Goal: Task Accomplishment & Management: Manage account settings

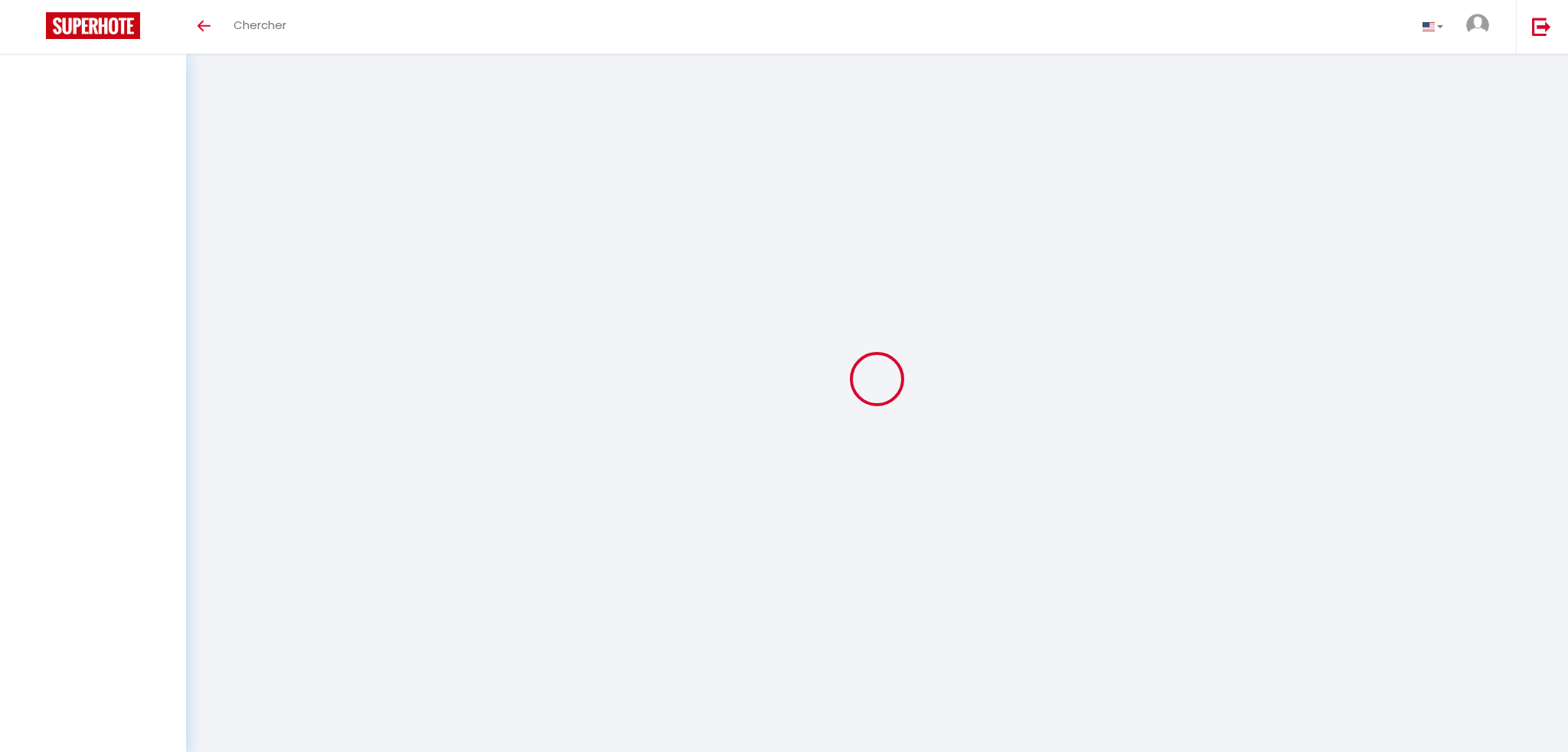
select select
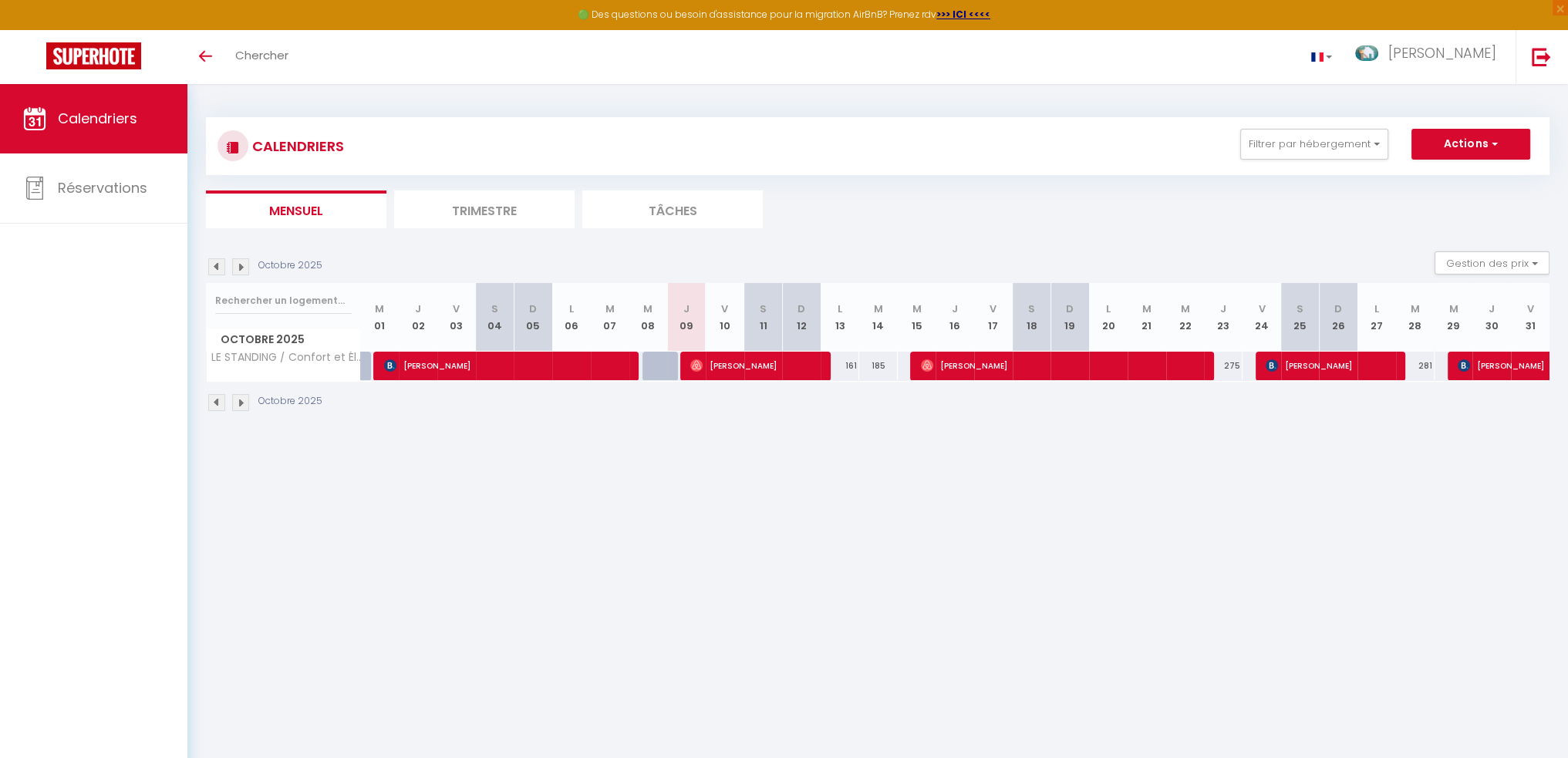
select select
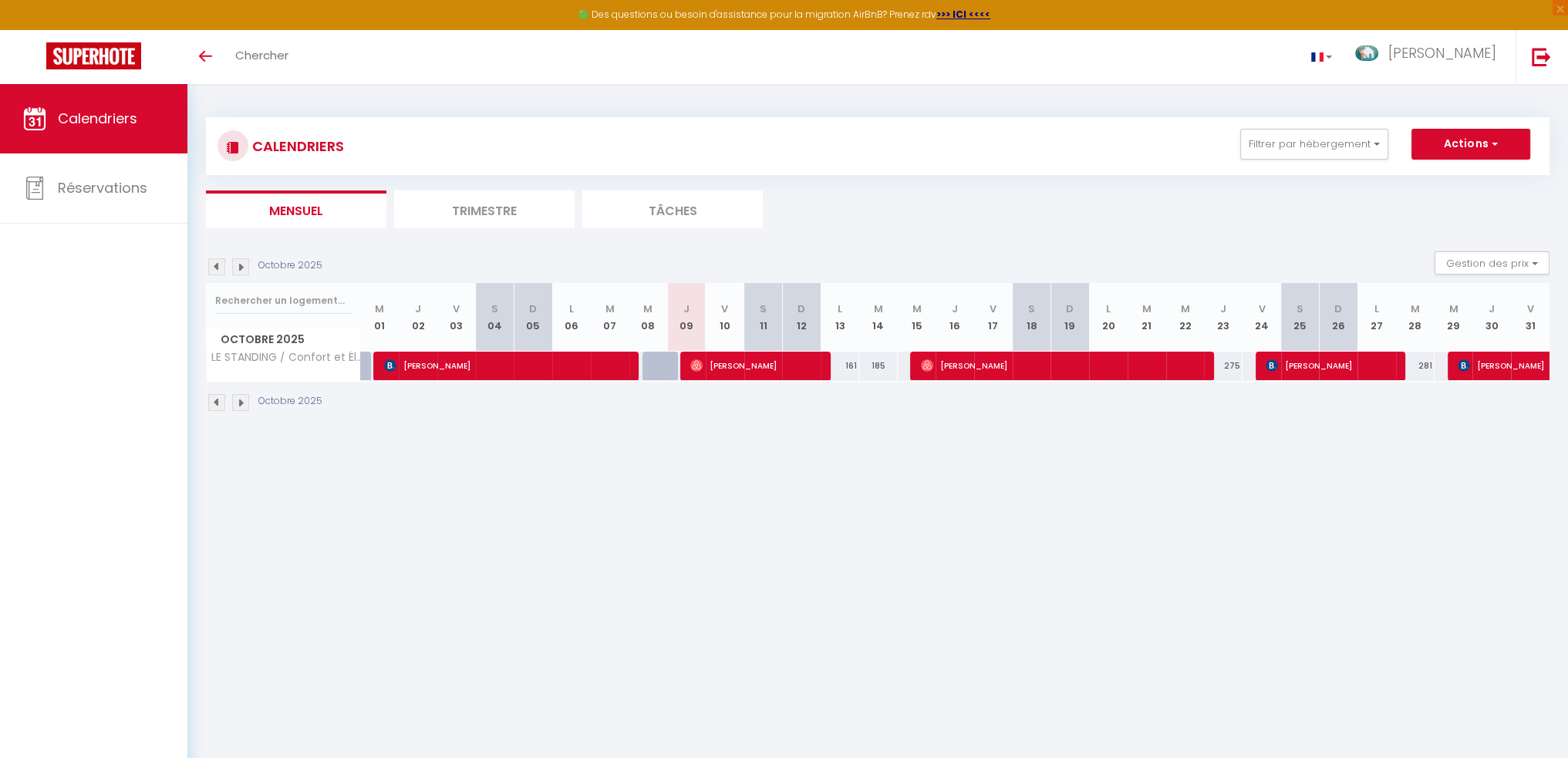
select select
click at [748, 371] on span "[PERSON_NAME]" at bounding box center [755, 366] width 129 height 29
select select "OK"
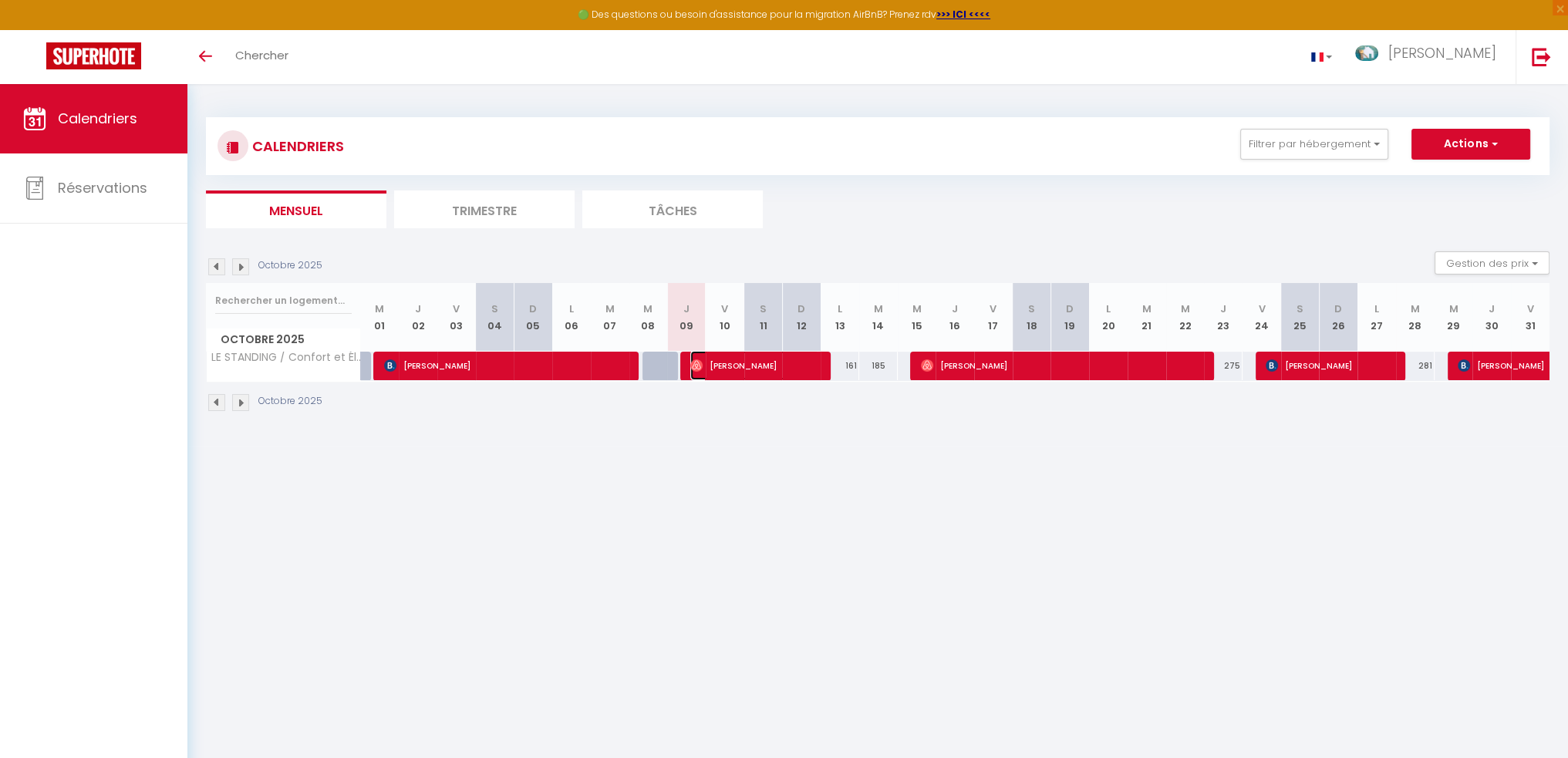
select select "0"
select select "1"
select select
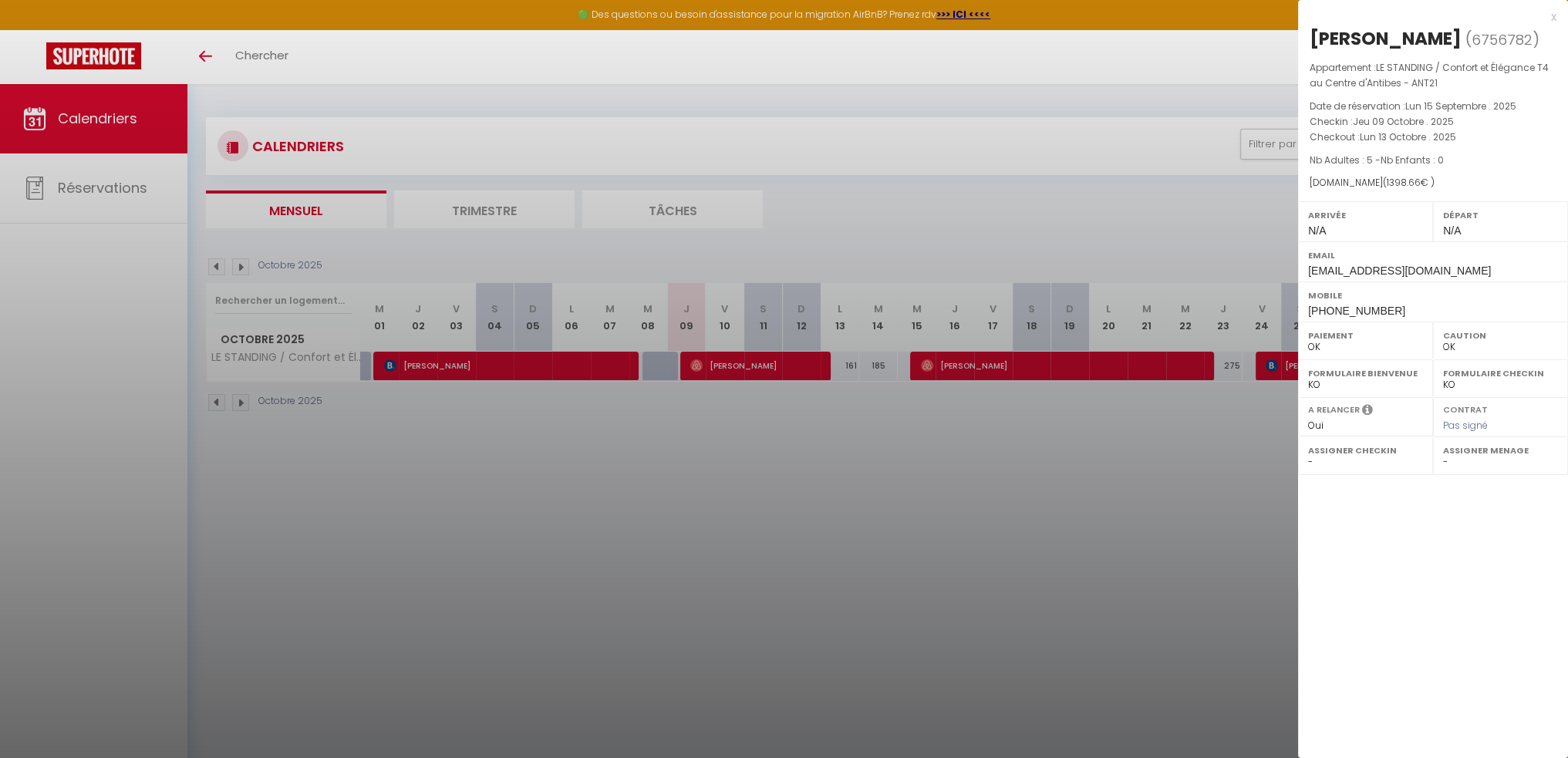
click at [503, 214] on div at bounding box center [784, 379] width 1568 height 758
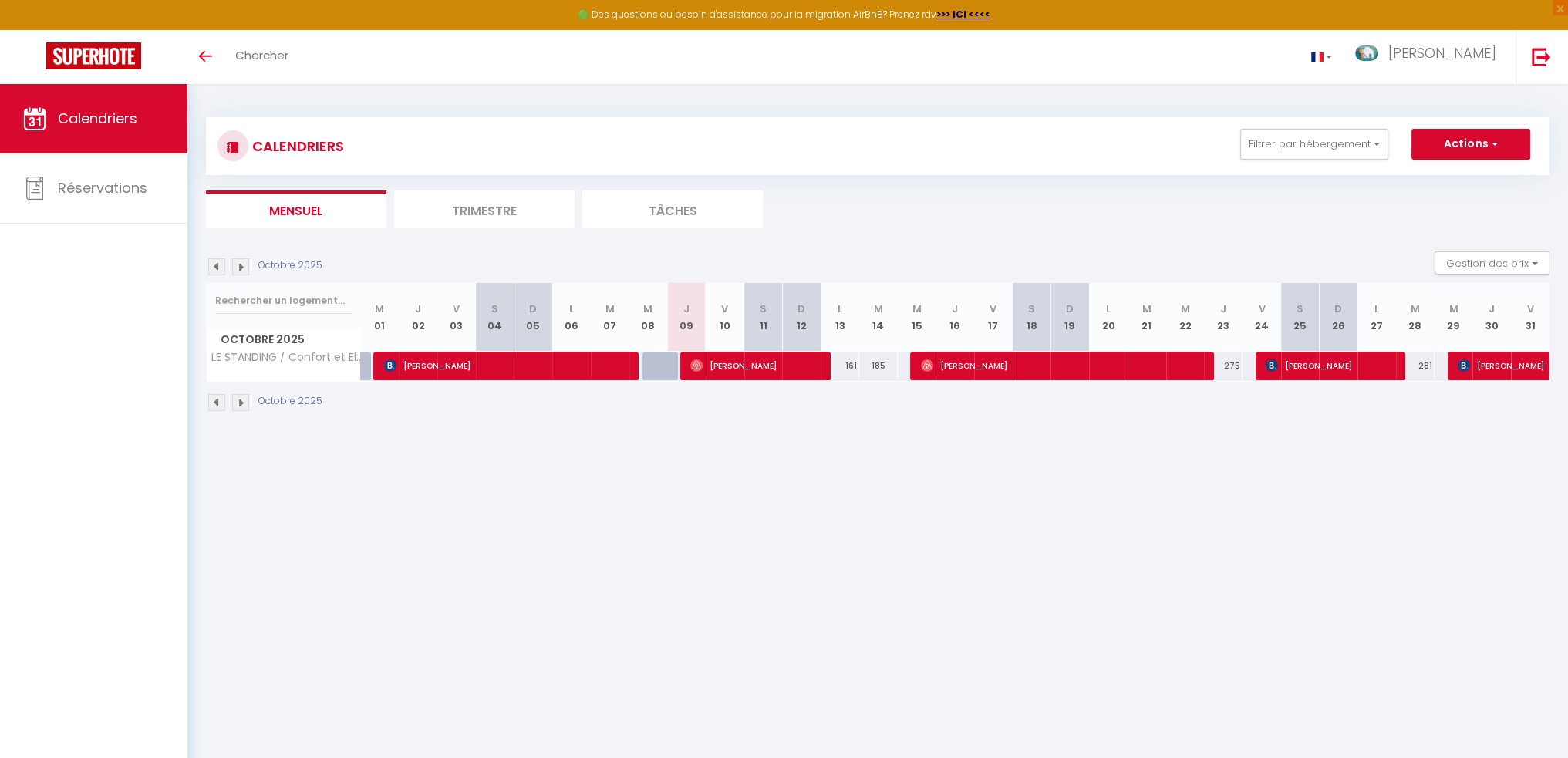
click at [501, 215] on li "Trimestre" at bounding box center [484, 209] width 180 height 38
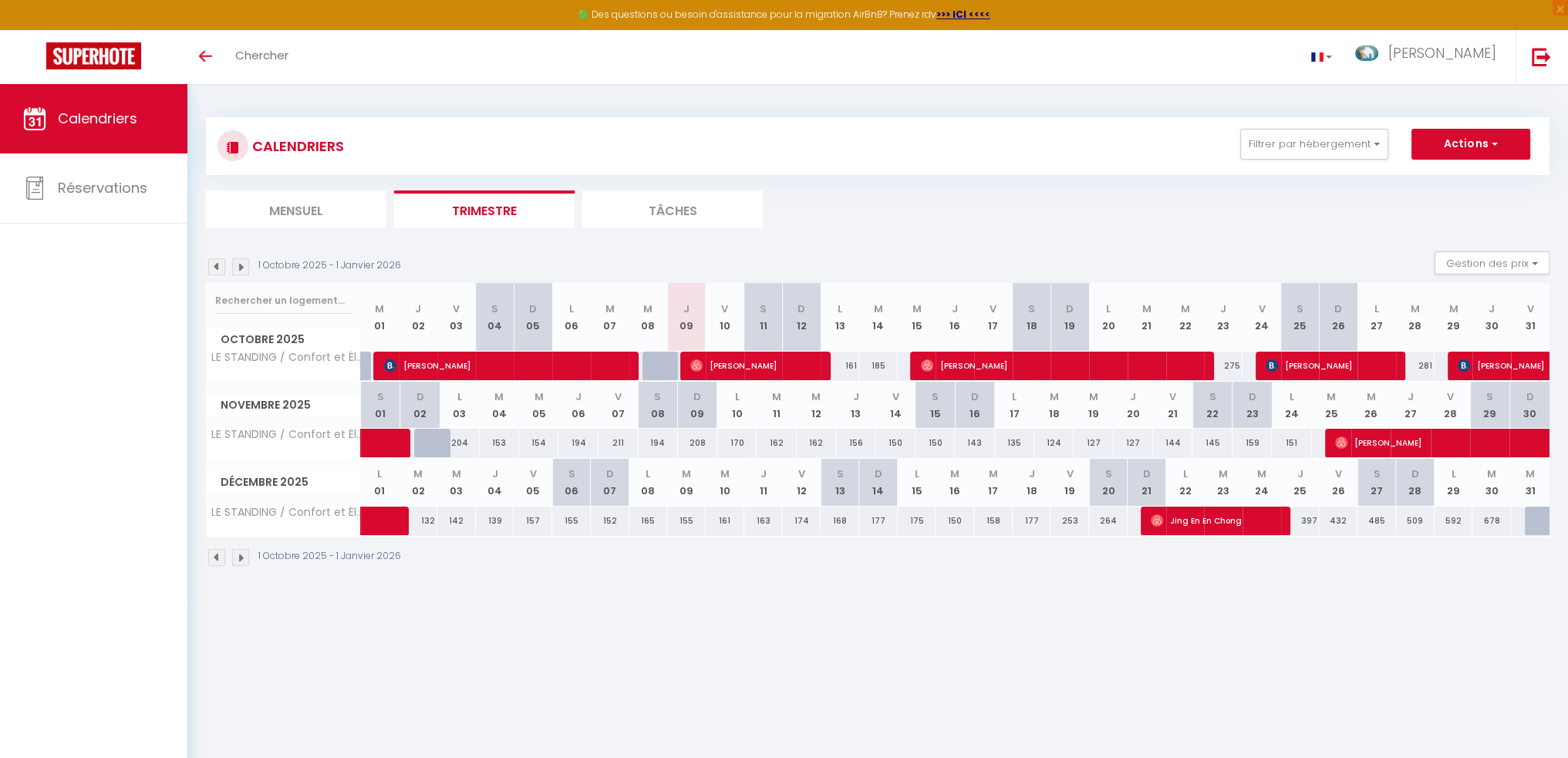
click at [495, 481] on th "J 04" at bounding box center [494, 482] width 38 height 47
click at [501, 510] on div "139" at bounding box center [494, 520] width 38 height 28
click at [1468, 141] on button "Actions" at bounding box center [1470, 145] width 118 height 31
click at [1092, 144] on div "CALENDRIERS Filtrer par hébergement Tous LE STANDING / Confort et Élégance T4 a…" at bounding box center [877, 146] width 1321 height 34
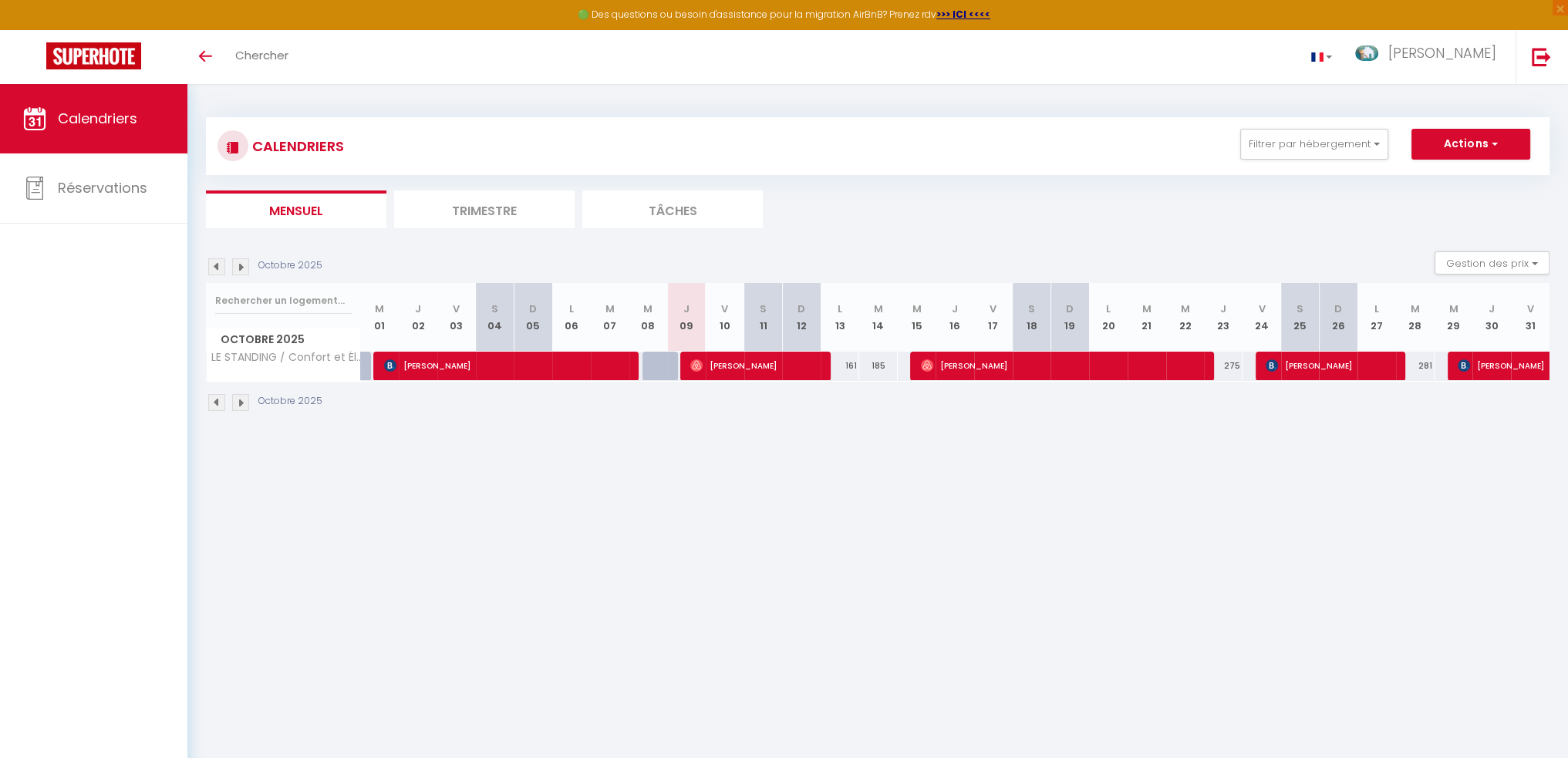
click at [236, 399] on img at bounding box center [240, 402] width 17 height 17
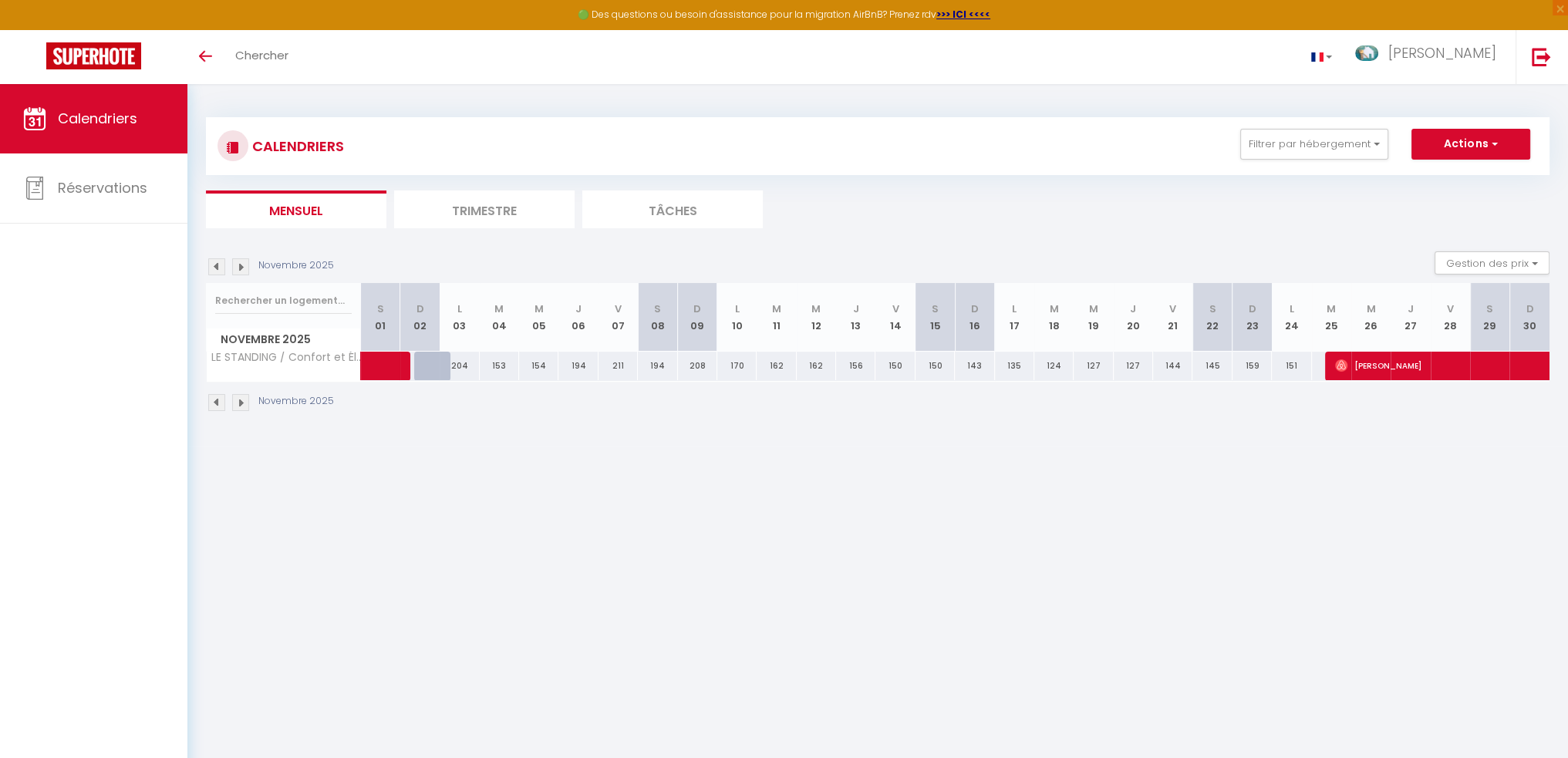
click at [236, 399] on img at bounding box center [240, 402] width 17 height 17
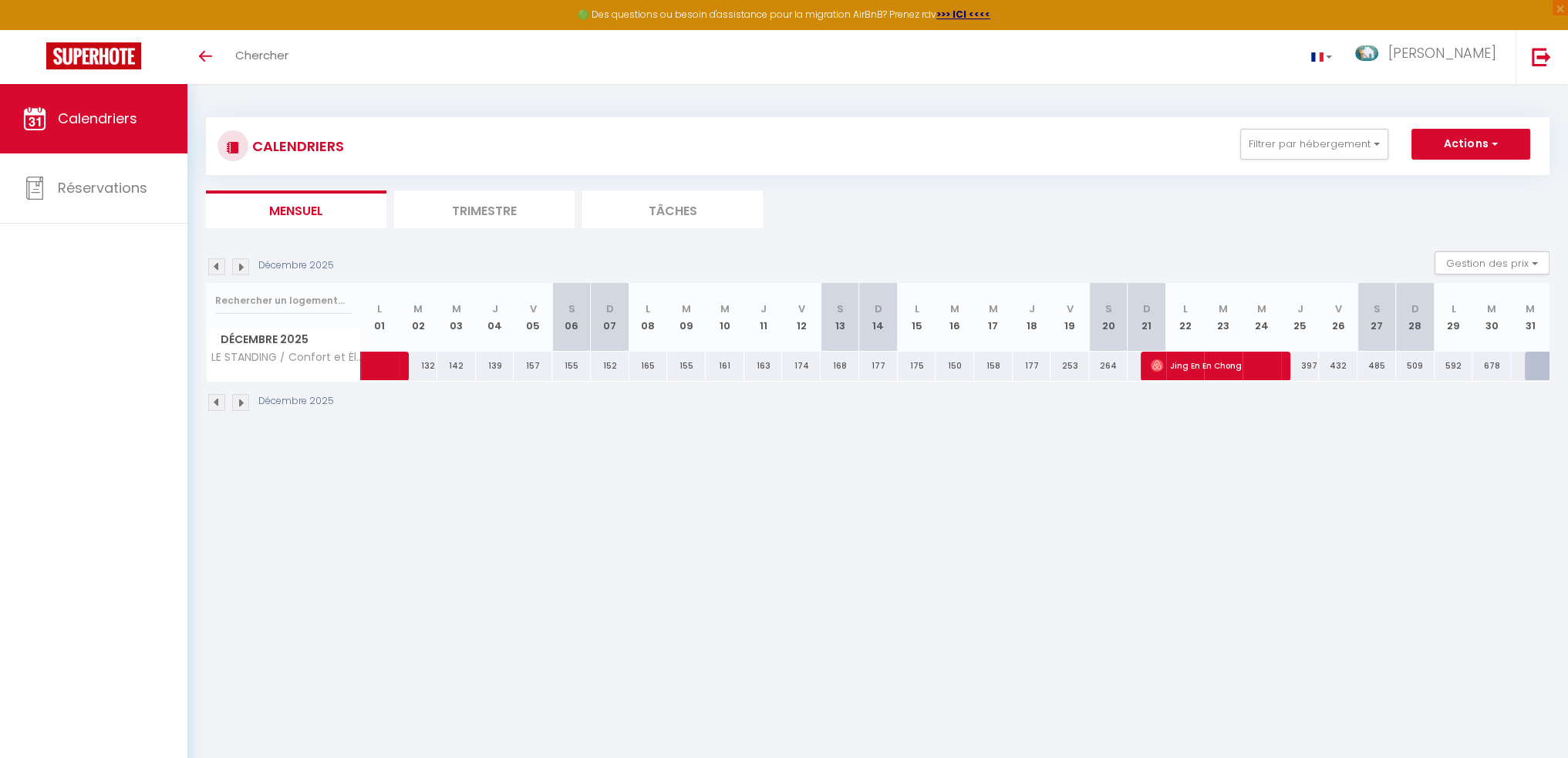
click at [497, 320] on th "J 04" at bounding box center [494, 317] width 38 height 68
click at [79, 186] on span "Réservations" at bounding box center [102, 188] width 89 height 20
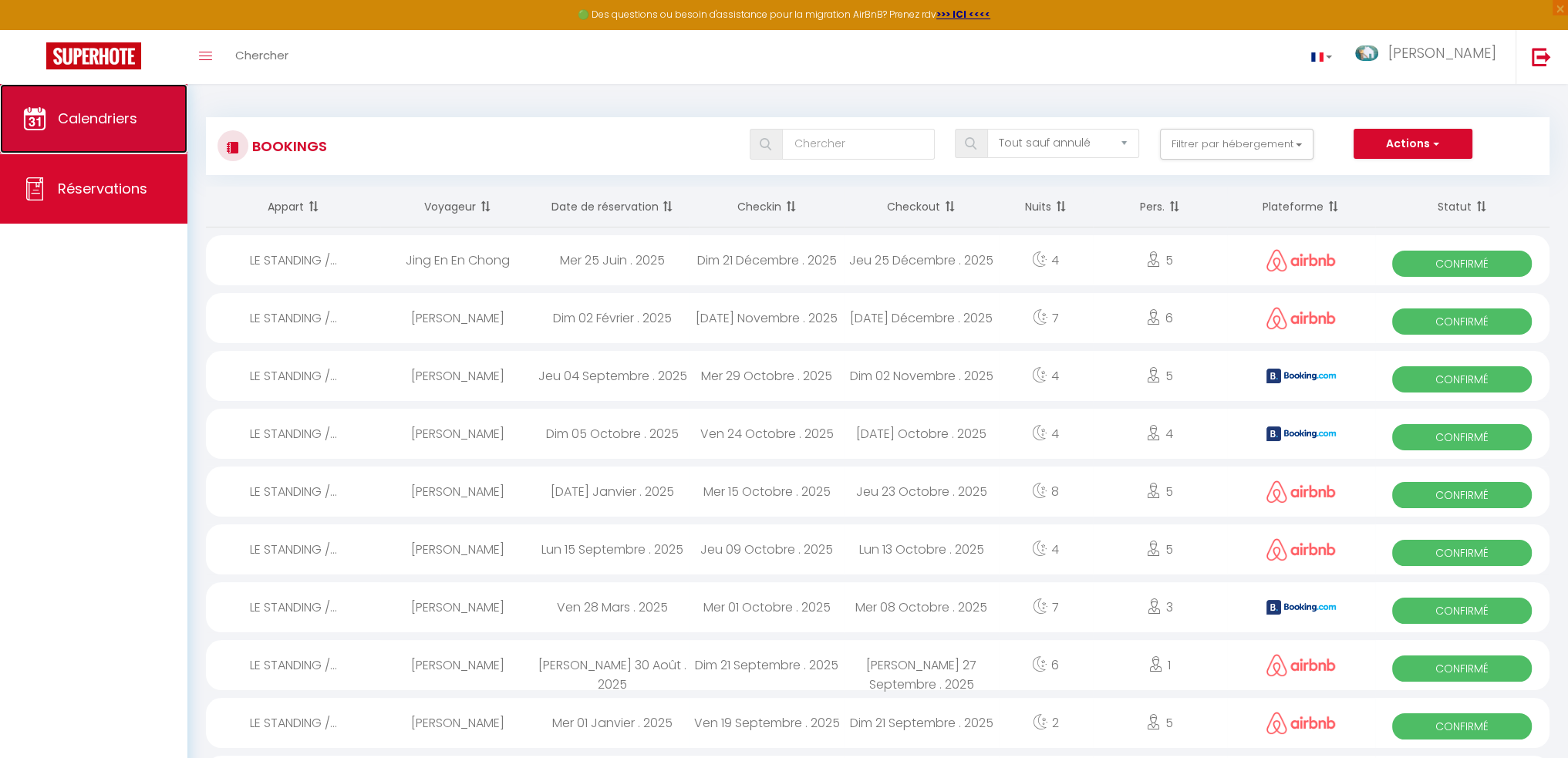
click at [81, 114] on span "Calendriers" at bounding box center [97, 118] width 79 height 20
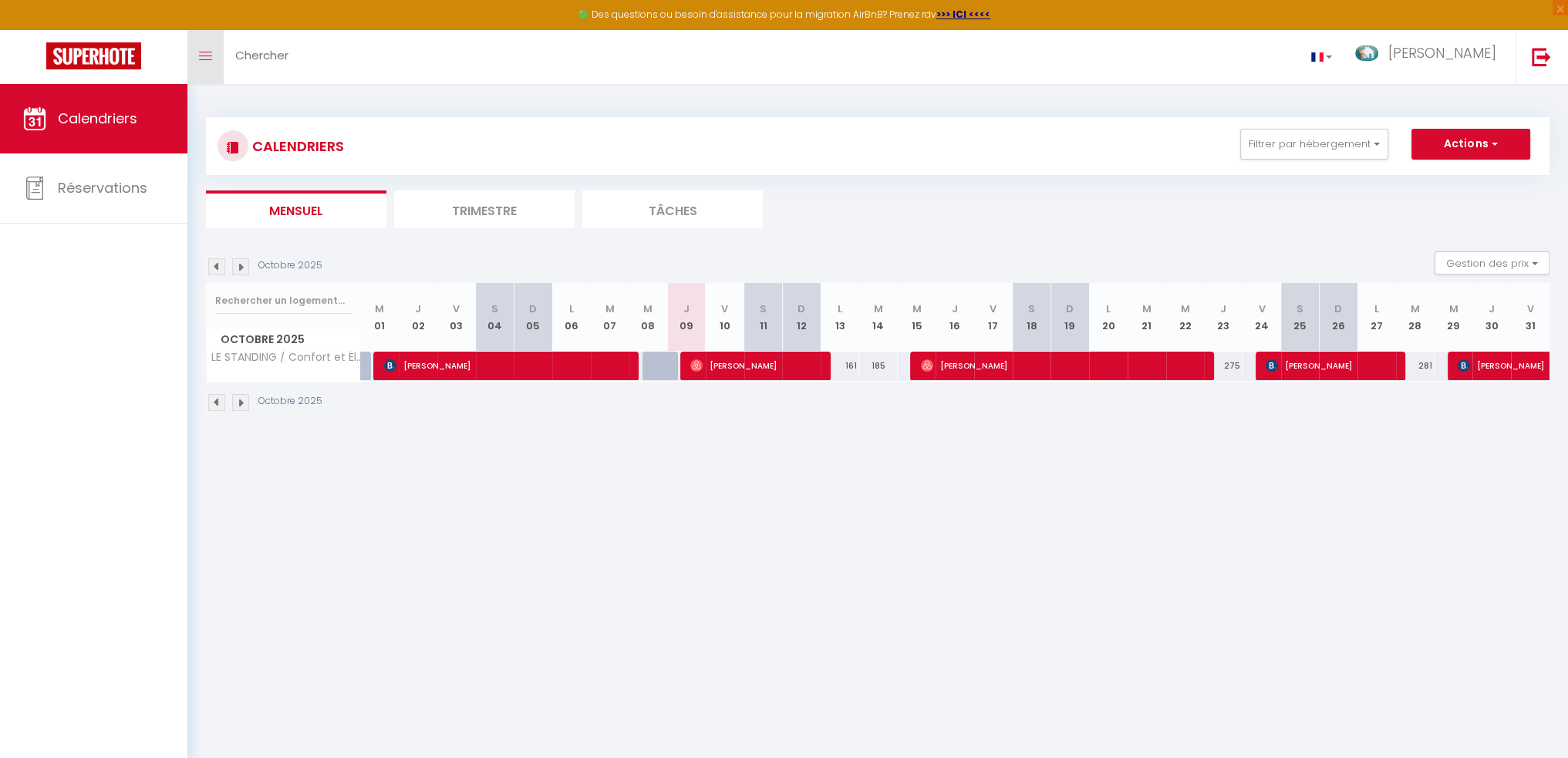
click at [211, 68] on link "Toggle menubar" at bounding box center [205, 57] width 36 height 54
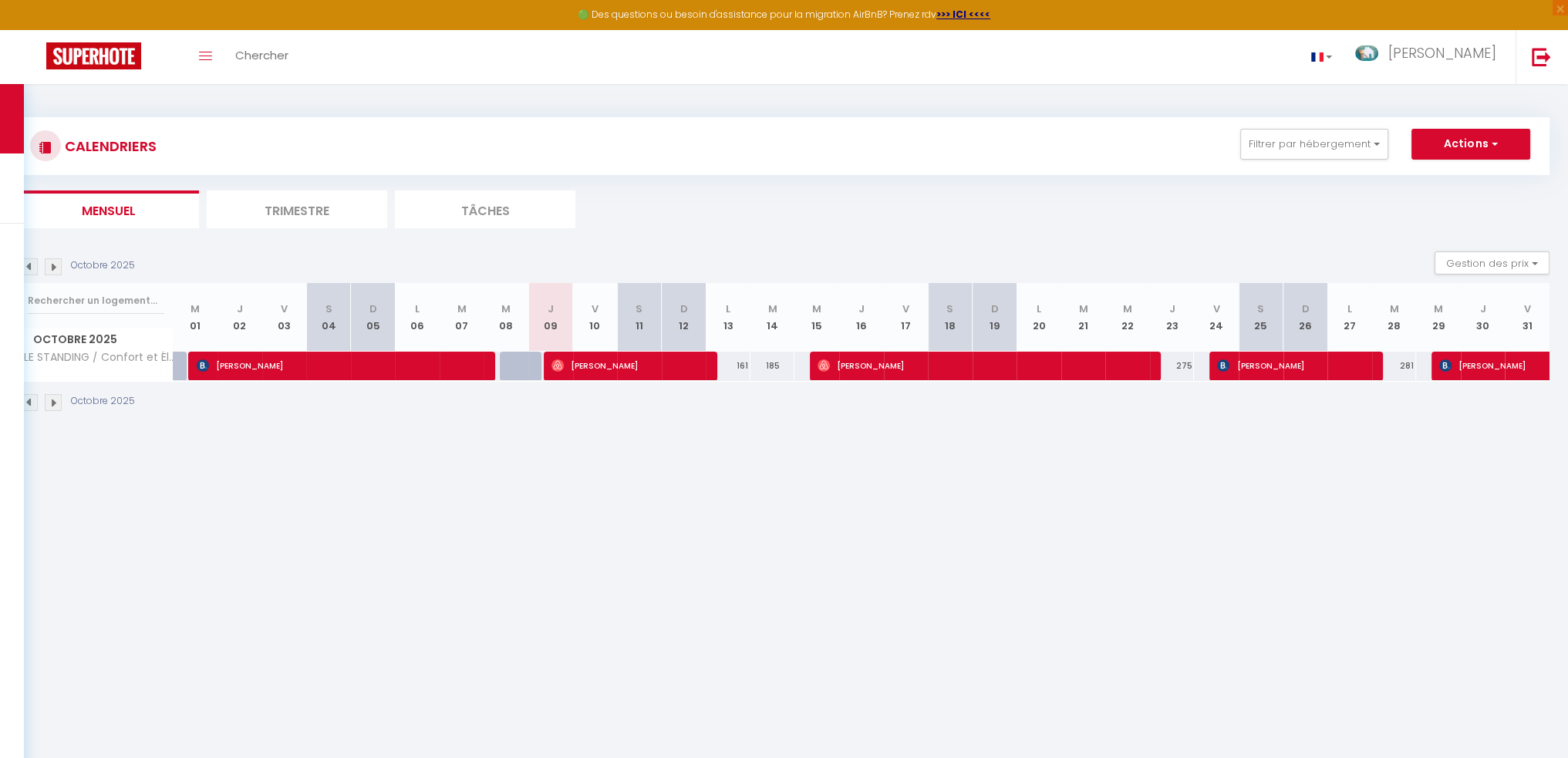
click at [745, 364] on div "161" at bounding box center [728, 366] width 45 height 28
click at [741, 329] on th "L 13" at bounding box center [728, 317] width 45 height 68
click at [469, 215] on li "Tâches" at bounding box center [485, 209] width 180 height 38
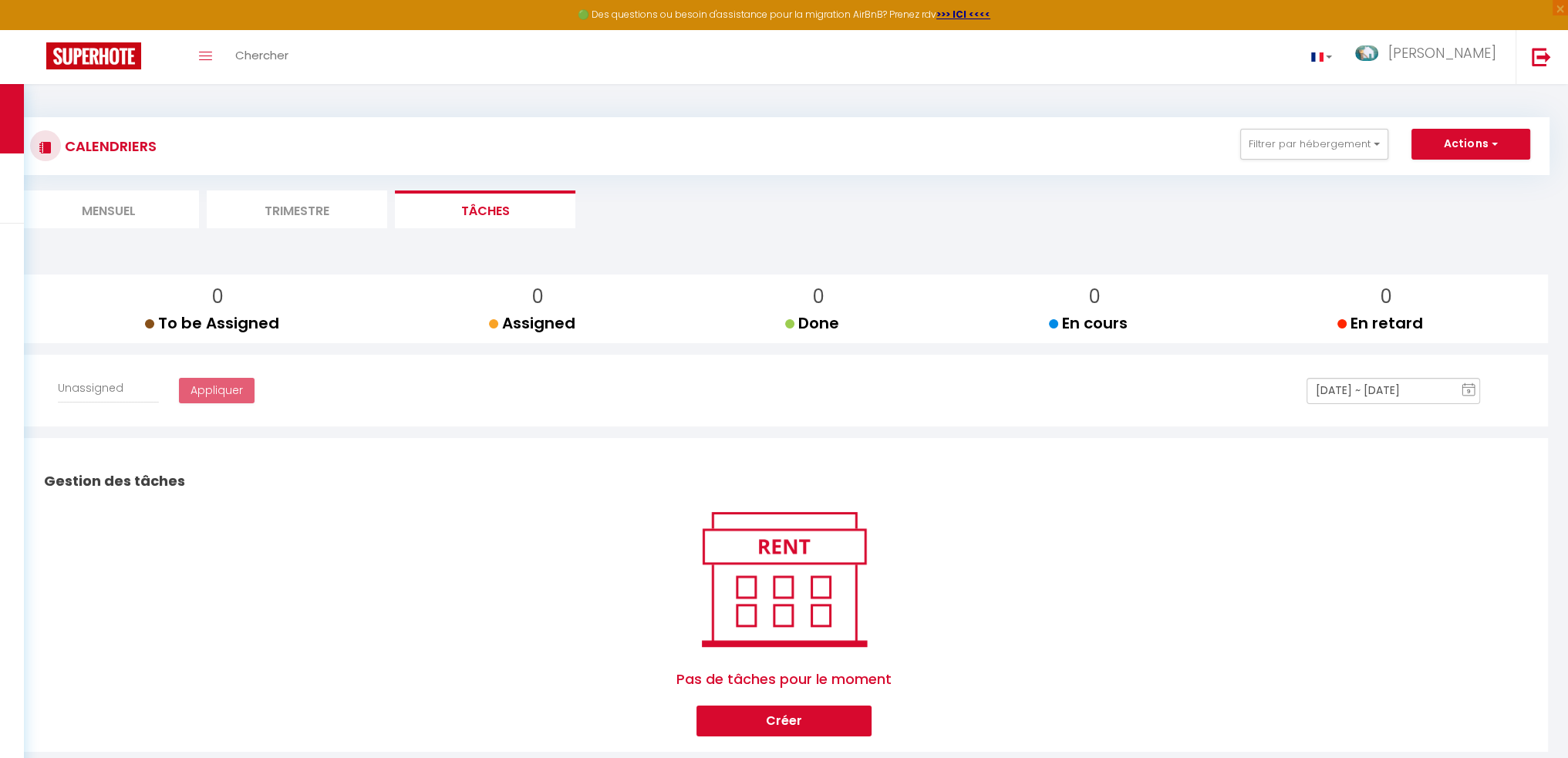
select select
click at [57, 142] on div at bounding box center [46, 146] width 31 height 31
click at [204, 56] on span at bounding box center [204, 57] width 13 height 2
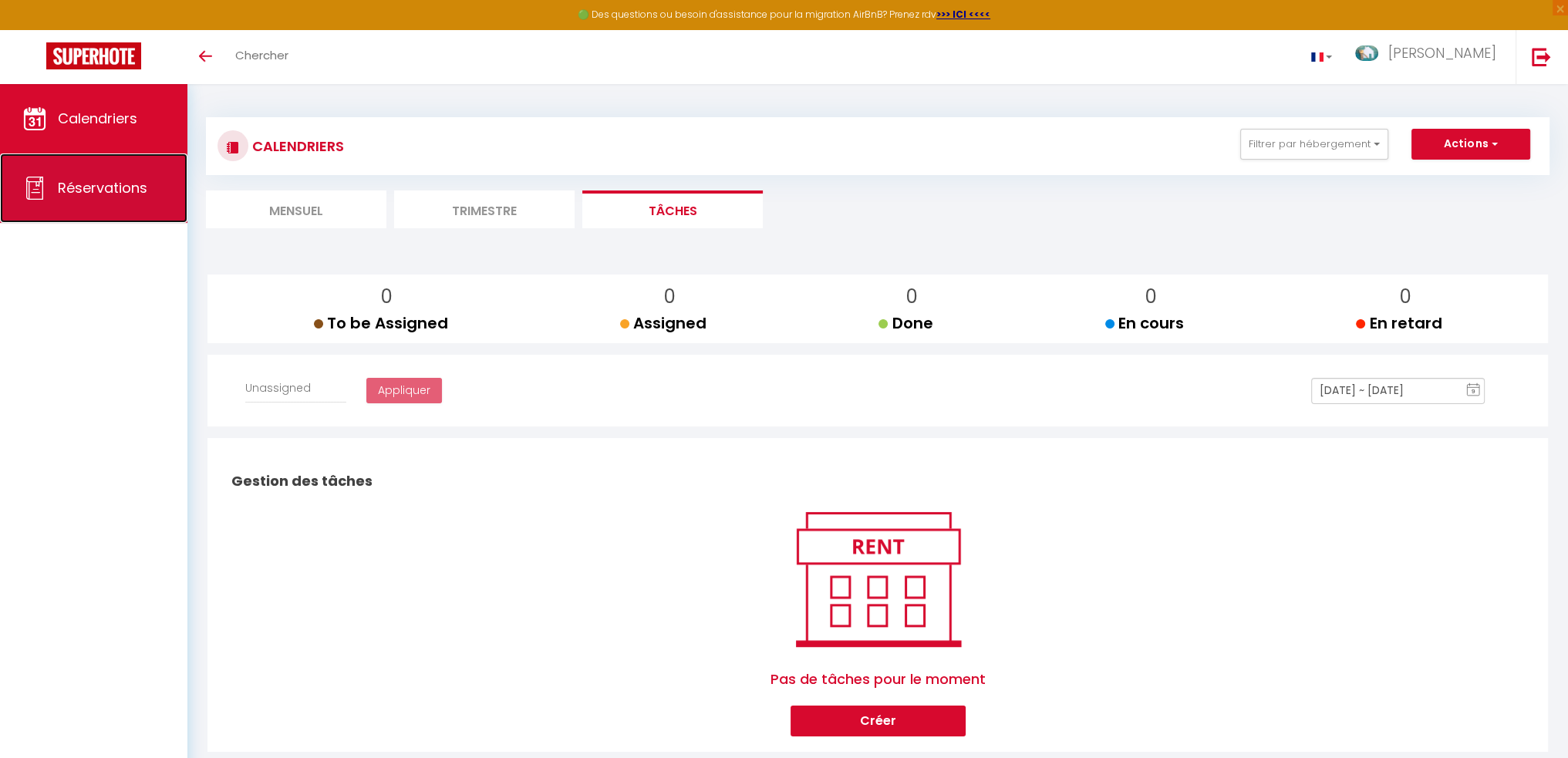
click at [124, 192] on span "Réservations" at bounding box center [102, 188] width 89 height 20
select select "not_cancelled"
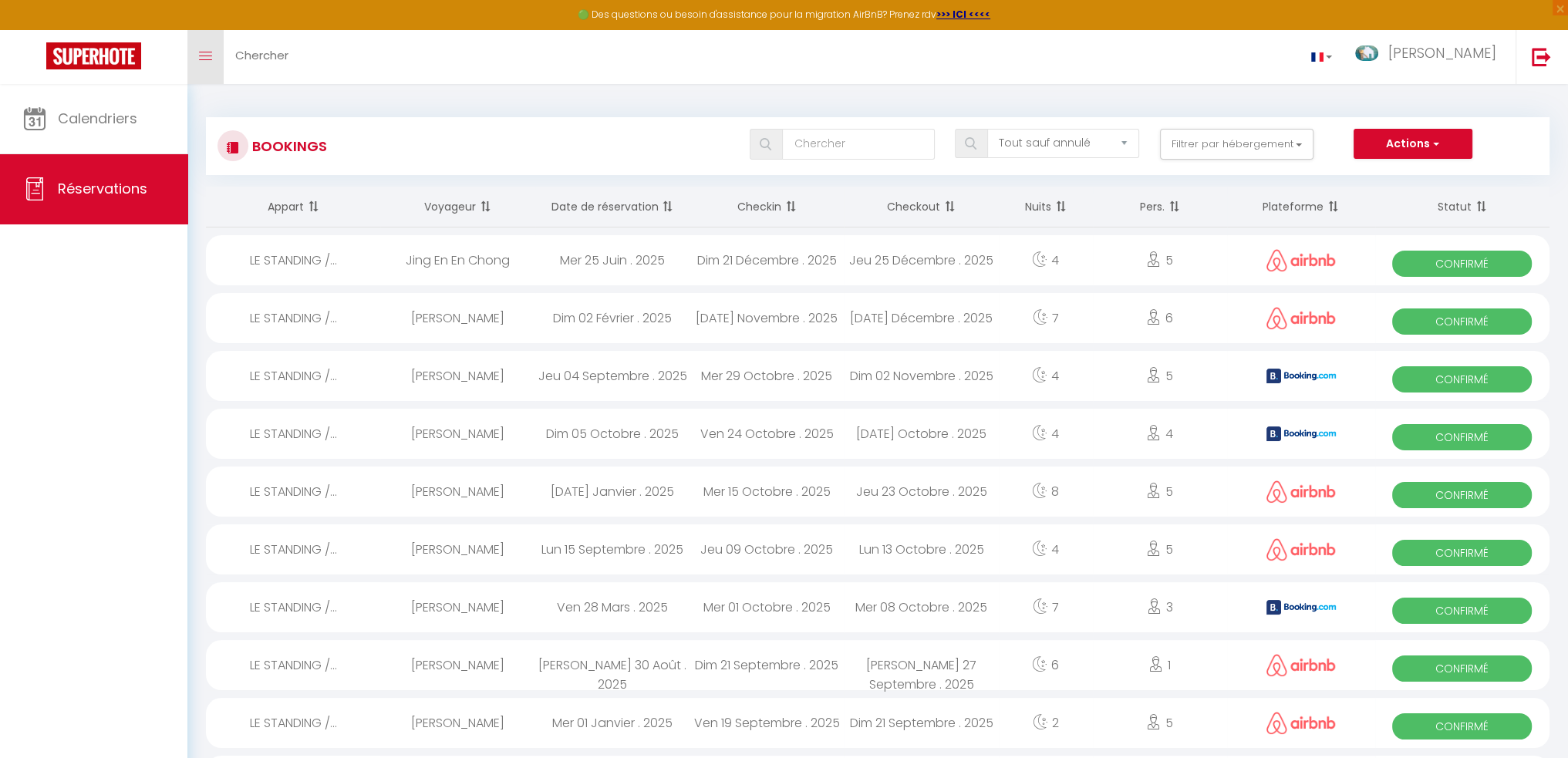
click at [204, 68] on link "Toggle menubar" at bounding box center [205, 57] width 36 height 54
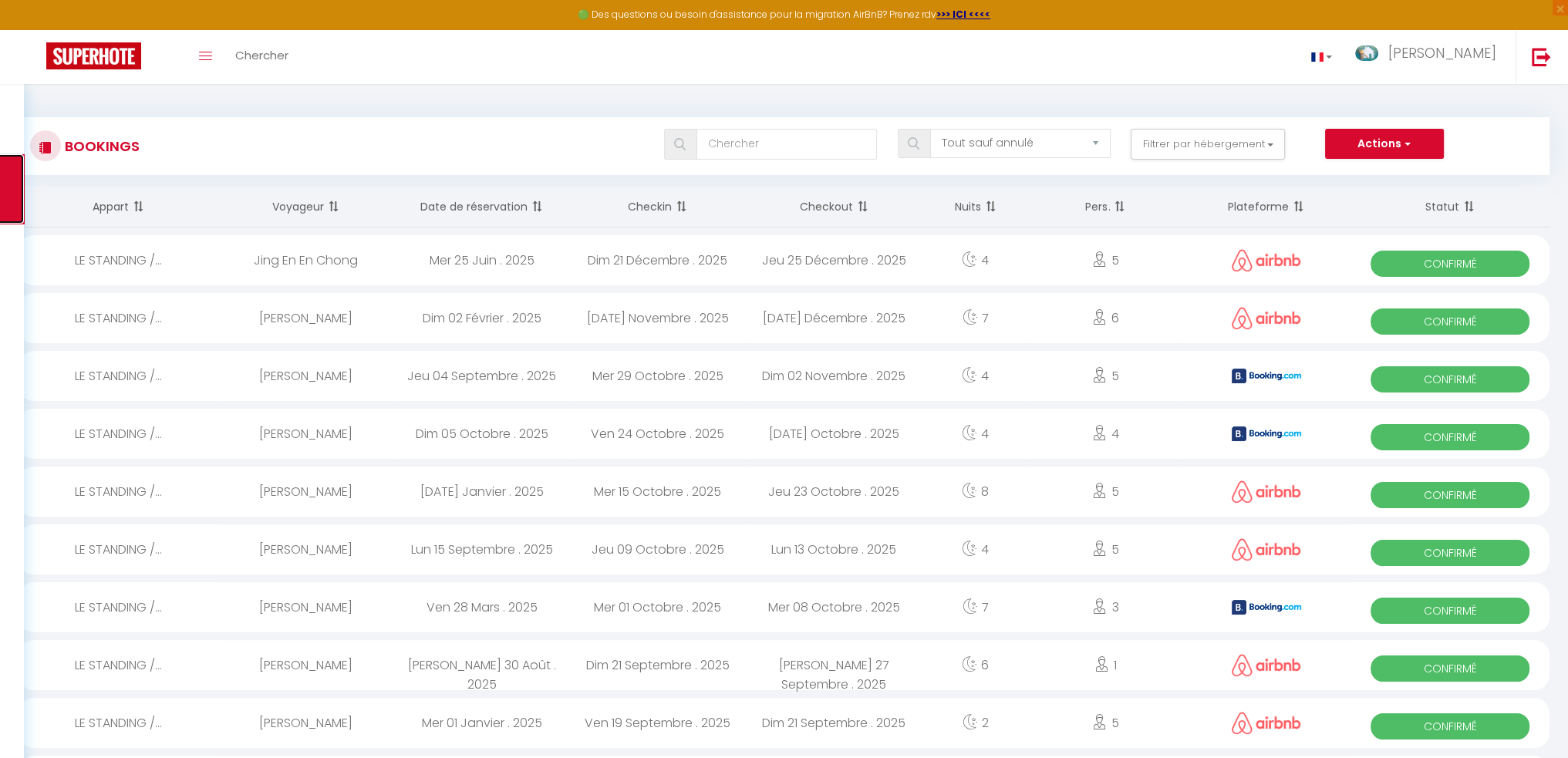
click at [203, 70] on link "Toggle menubar" at bounding box center [205, 57] width 36 height 54
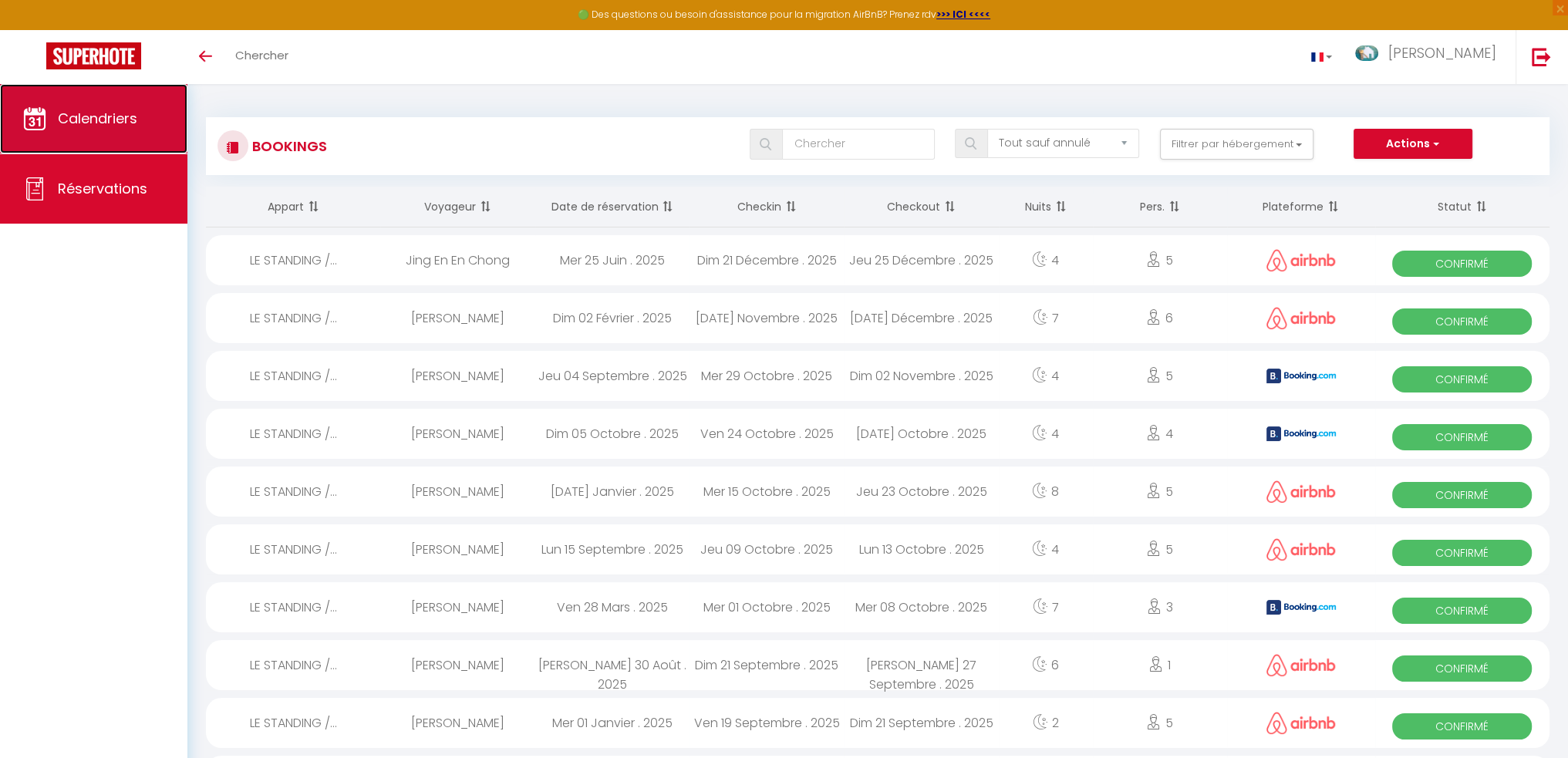
click at [141, 122] on link "Calendriers" at bounding box center [94, 118] width 188 height 69
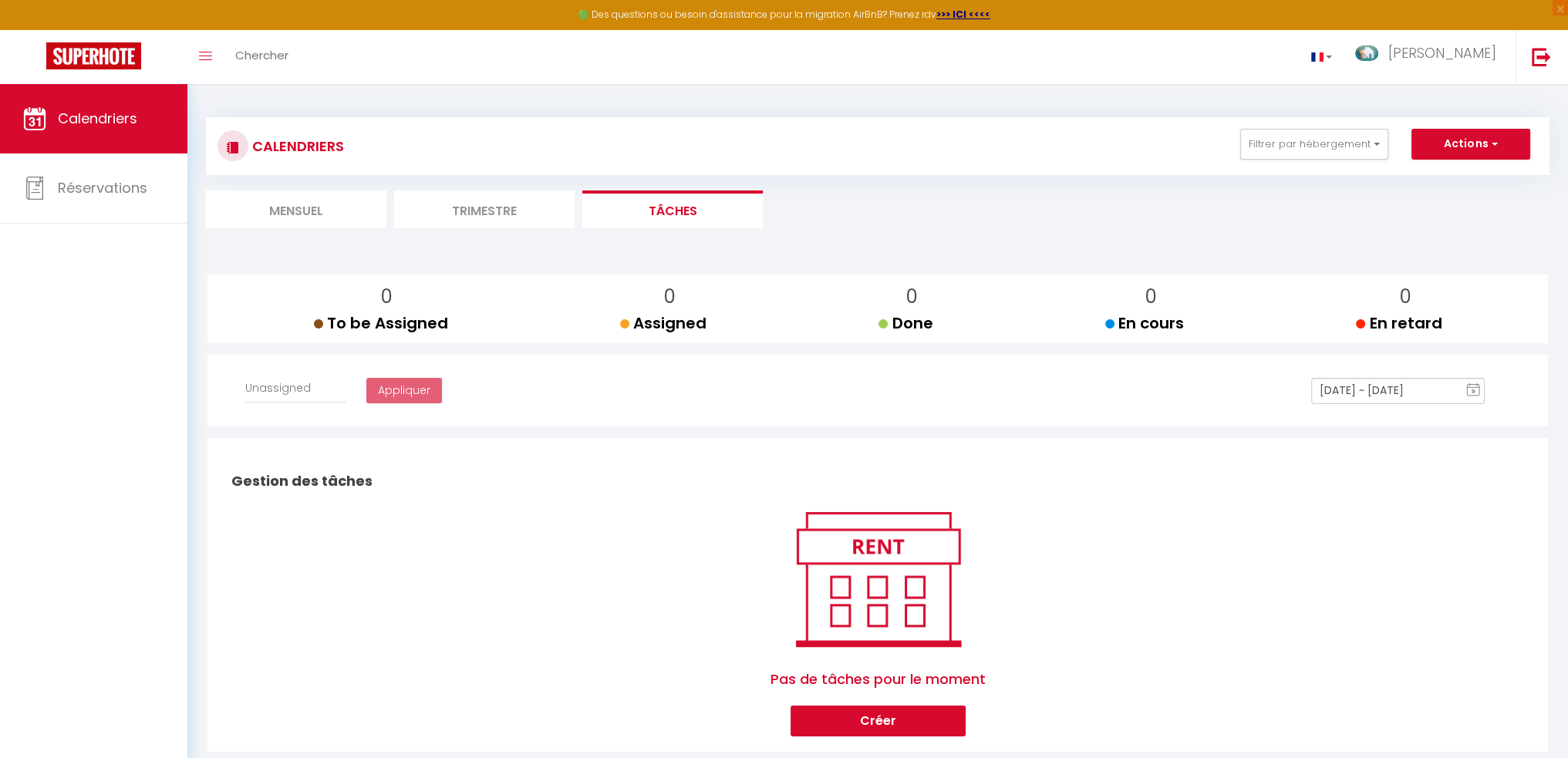
select select
click at [460, 201] on li "Trimestre" at bounding box center [484, 209] width 180 height 38
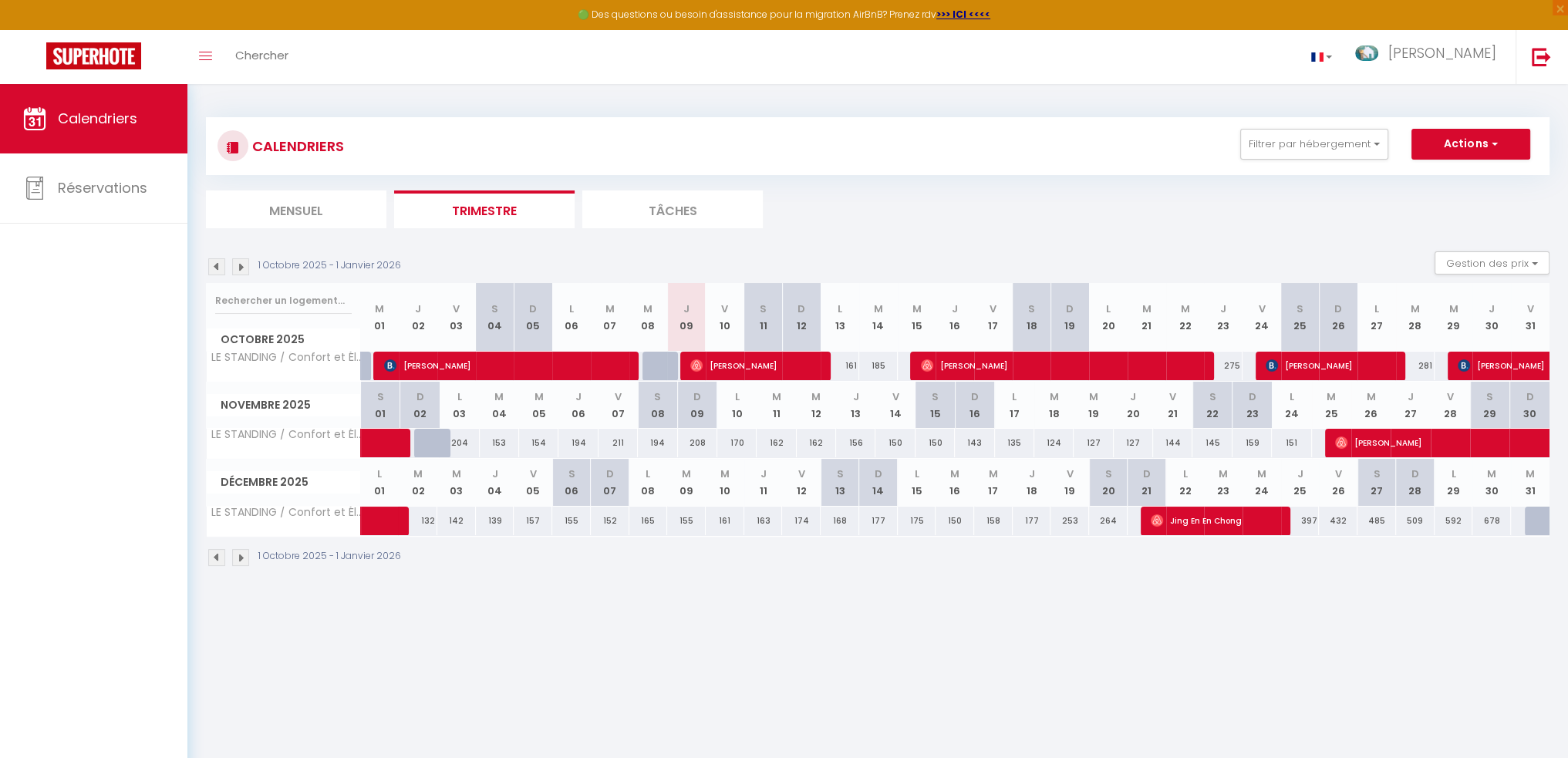
click at [498, 520] on div "139" at bounding box center [494, 520] width 38 height 28
click at [498, 562] on div "1 Octobre 2025 - 1 Janvier 2026" at bounding box center [876, 559] width 1343 height 46
